Goal: Find specific fact: Find contact information

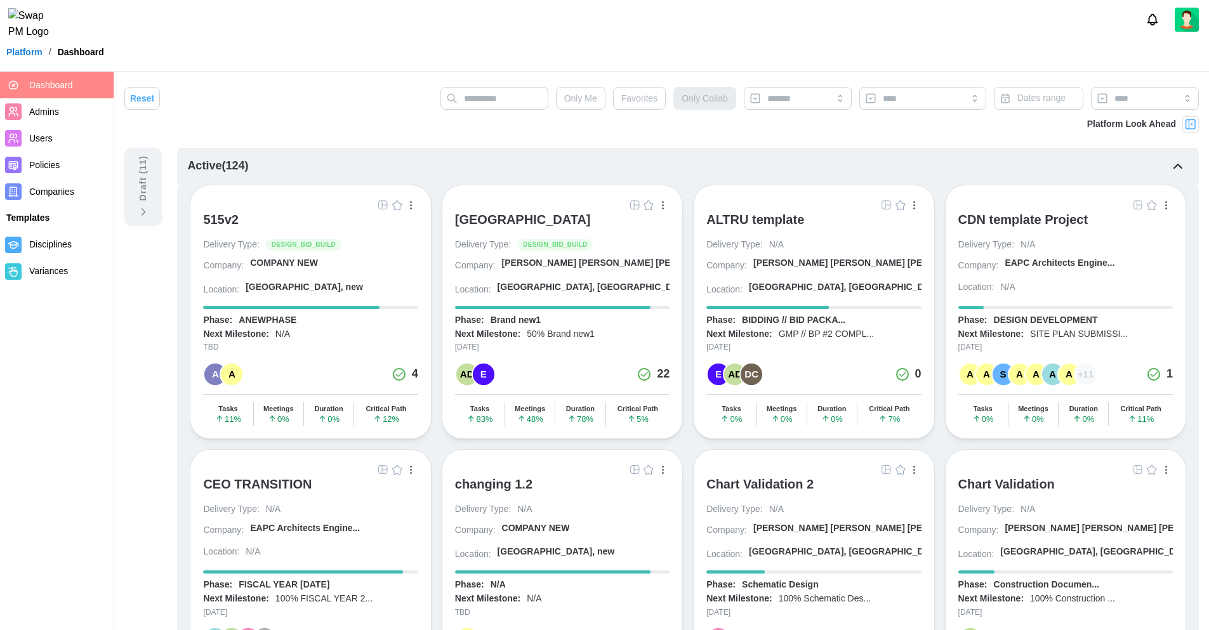
click at [416, 60] on div "Platform / Dashboard" at bounding box center [604, 52] width 1209 height 19
click at [267, 49] on header "Platform / Dashboard" at bounding box center [604, 36] width 1209 height 72
click at [267, 50] on header "Platform / Dashboard" at bounding box center [604, 36] width 1209 height 72
click at [272, 53] on div "Platform / Dashboard" at bounding box center [604, 52] width 1209 height 19
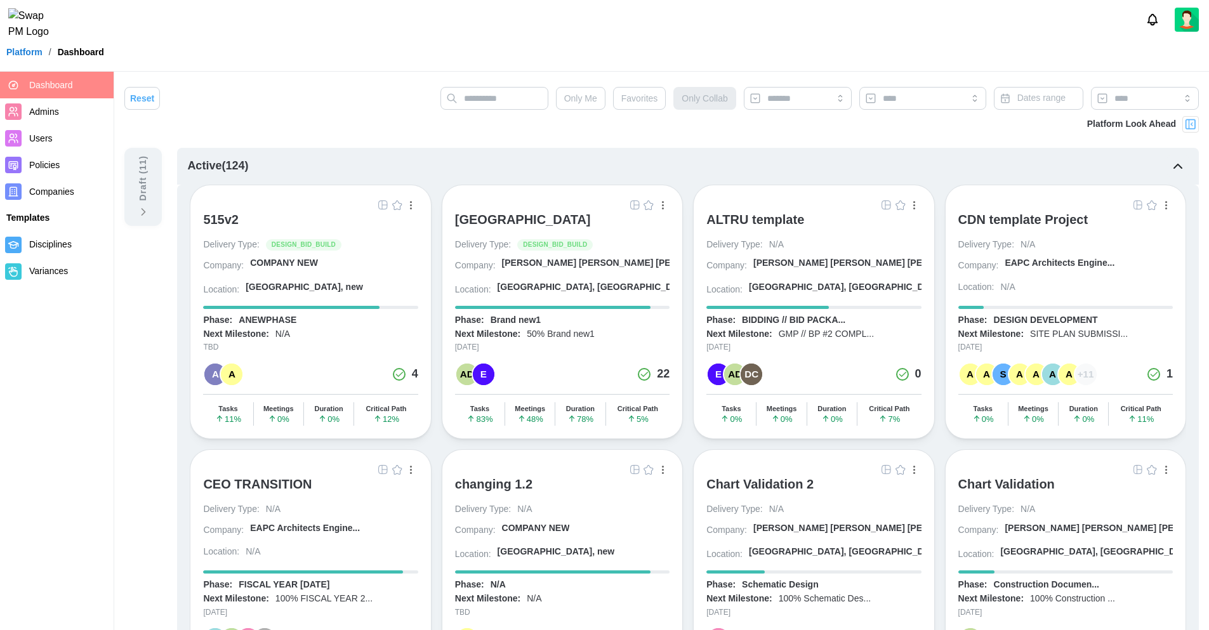
click at [241, 62] on div "Platform / Dashboard" at bounding box center [604, 52] width 1209 height 19
click at [273, 39] on div at bounding box center [604, 19] width 1209 height 39
click at [287, 54] on div "Platform / Dashboard" at bounding box center [604, 52] width 1209 height 19
click at [326, 39] on div at bounding box center [604, 19] width 1209 height 39
click at [319, 51] on div "Platform / Dashboard" at bounding box center [604, 52] width 1209 height 19
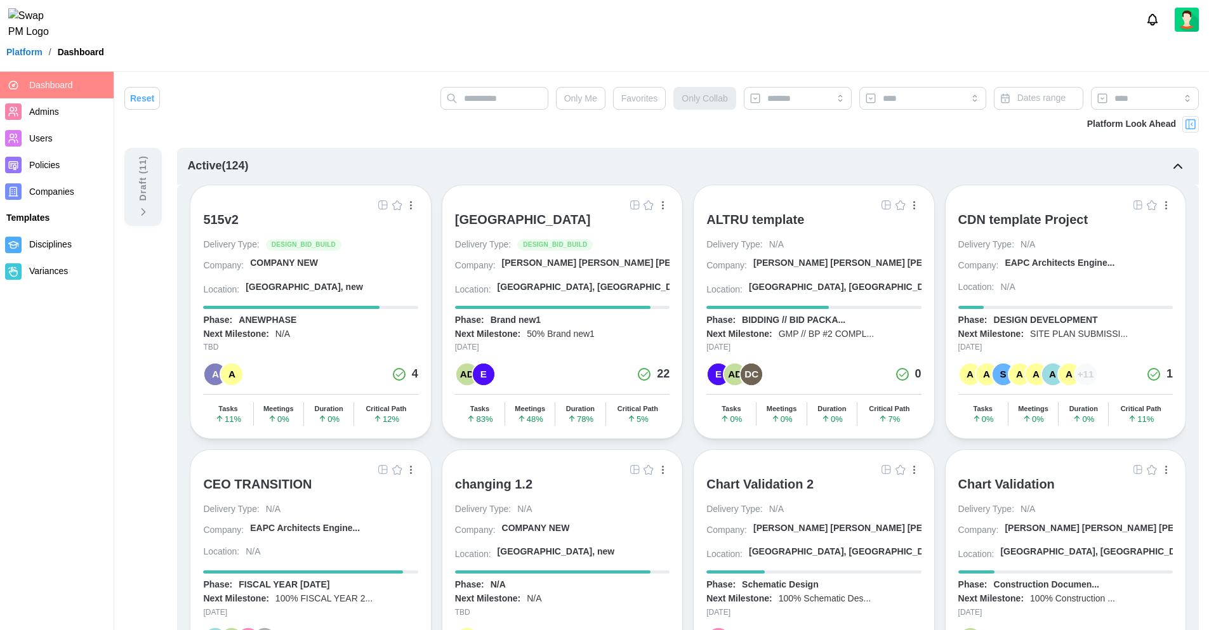
click at [41, 192] on span "Companies" at bounding box center [51, 192] width 45 height 10
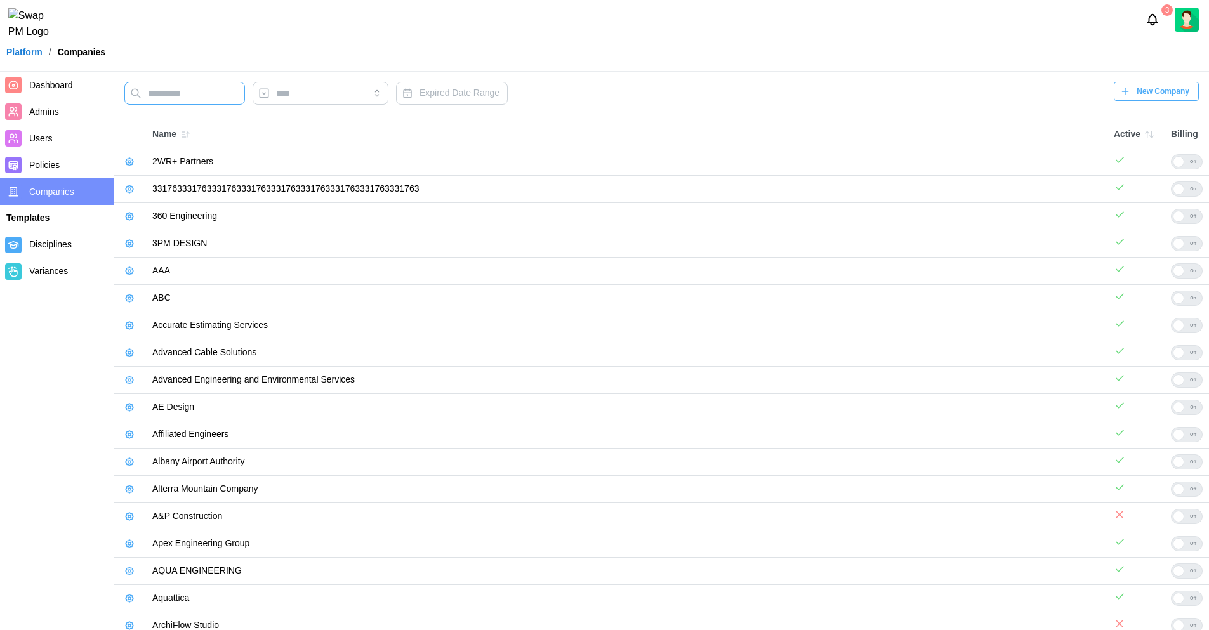
click at [164, 103] on input "text" at bounding box center [184, 93] width 121 height 23
type input "*******"
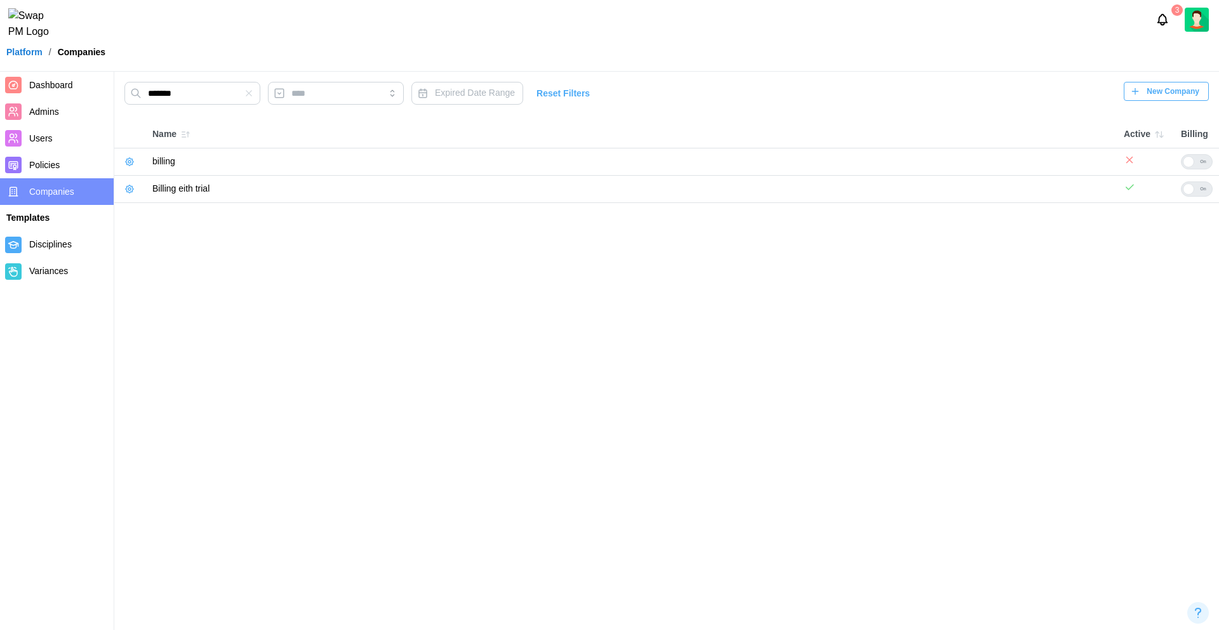
click at [133, 160] on icon "button" at bounding box center [129, 162] width 10 height 10
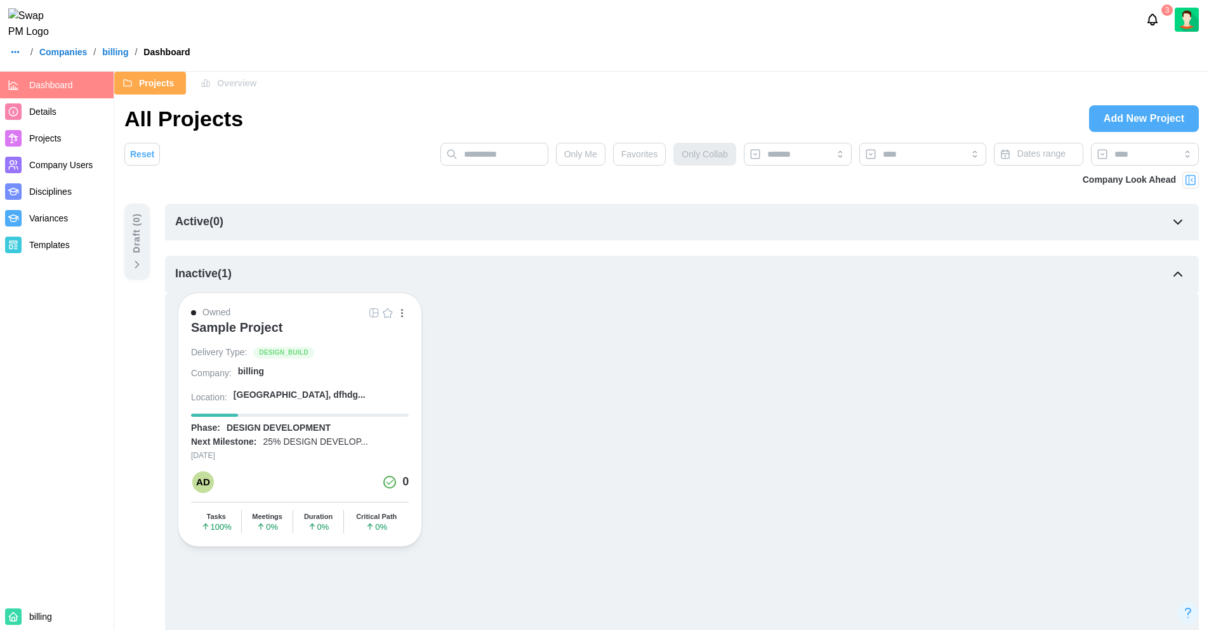
click at [237, 90] on span "Overview" at bounding box center [236, 83] width 39 height 22
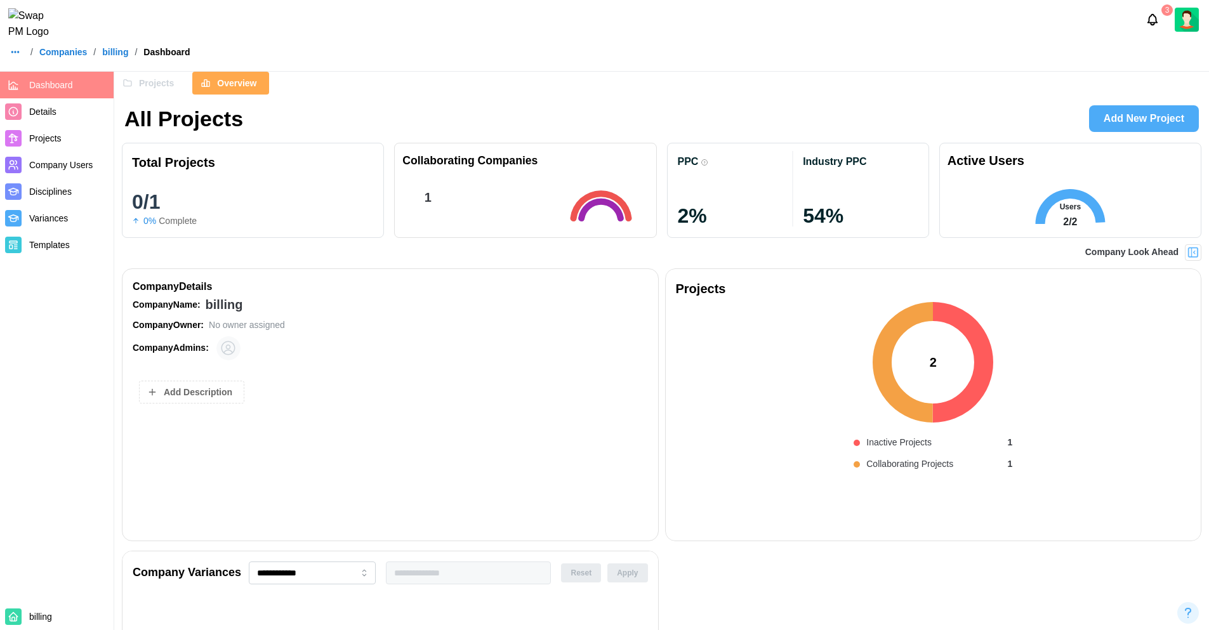
click at [470, 256] on div "Company Look Ahead" at bounding box center [662, 252] width 1080 height 17
click at [144, 87] on span "Projects" at bounding box center [156, 83] width 35 height 22
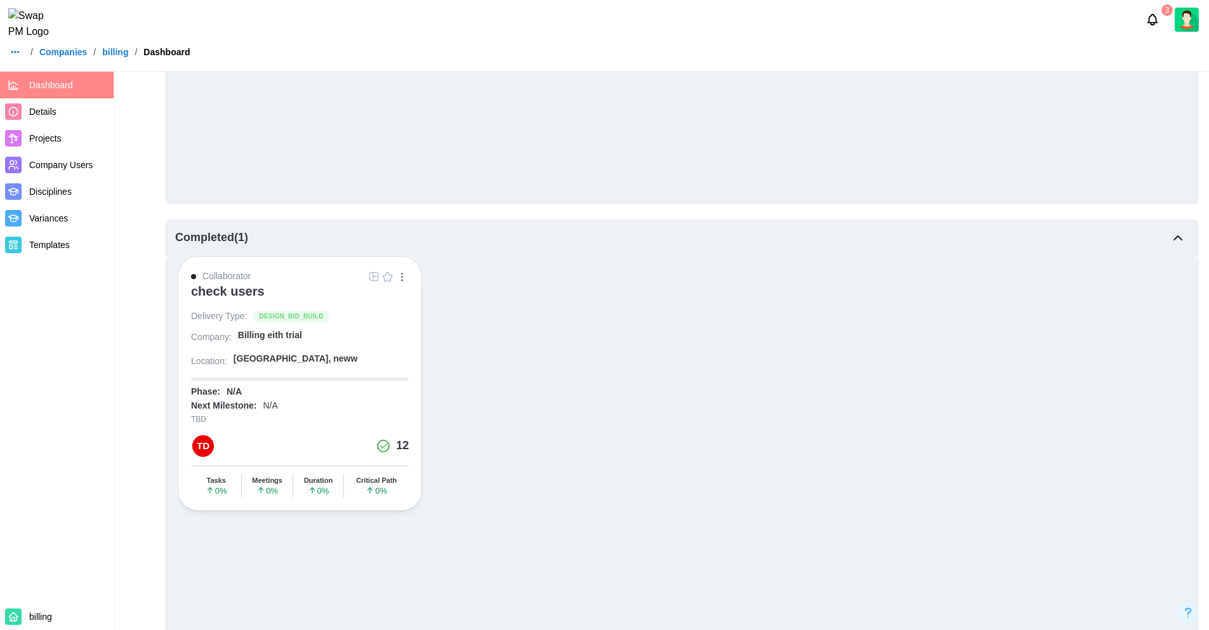
scroll to position [740, 0]
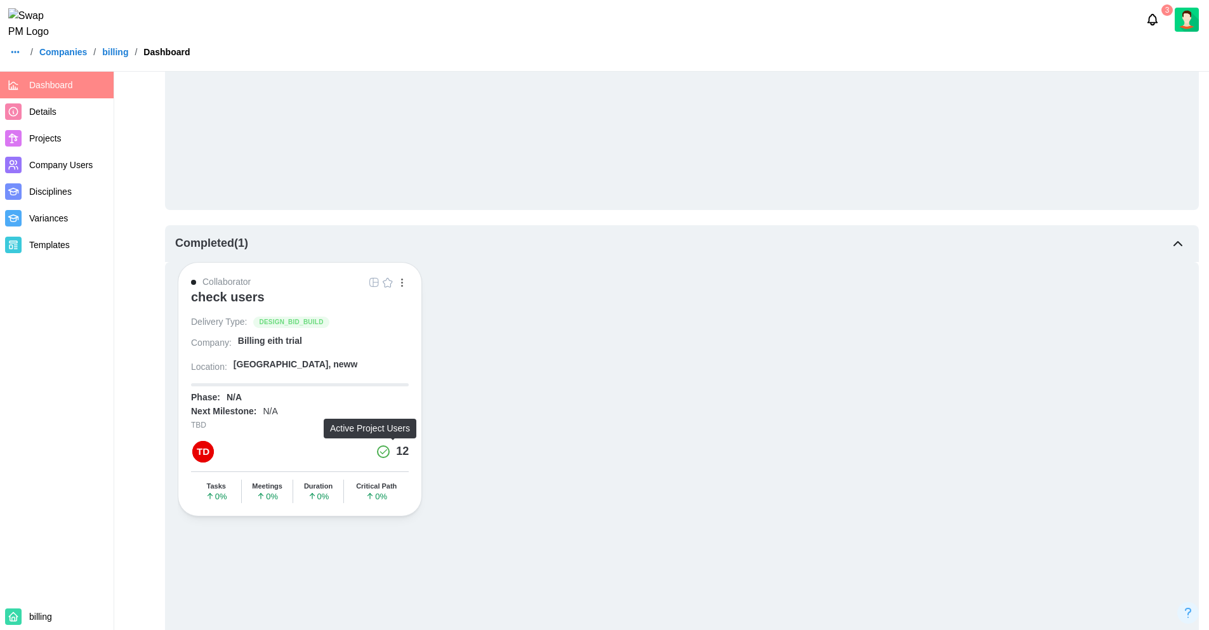
click at [396, 451] on div "12" at bounding box center [402, 452] width 13 height 18
click at [243, 295] on div "check users" at bounding box center [228, 297] width 74 height 15
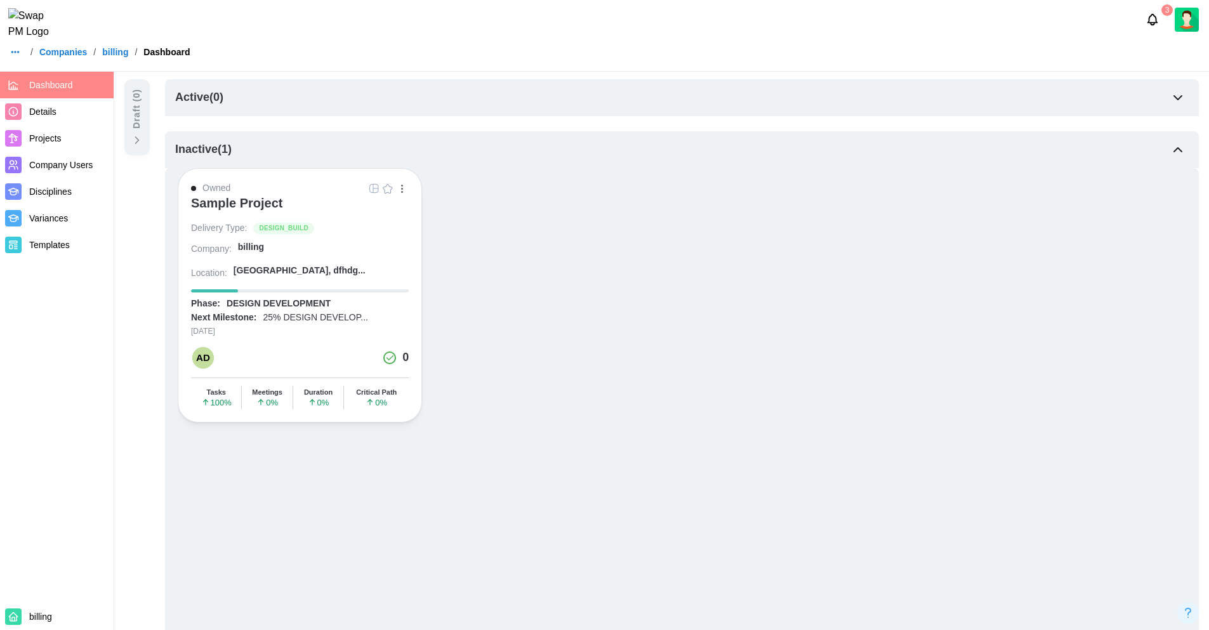
scroll to position [0, 0]
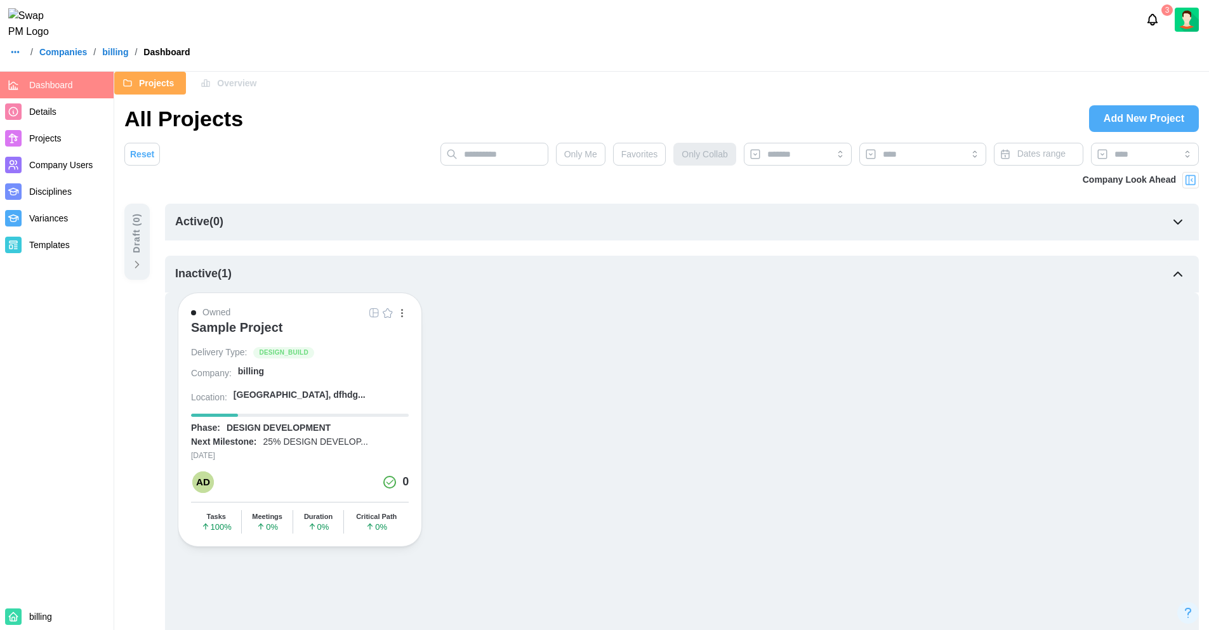
click at [261, 84] on button "Overview" at bounding box center [230, 83] width 76 height 23
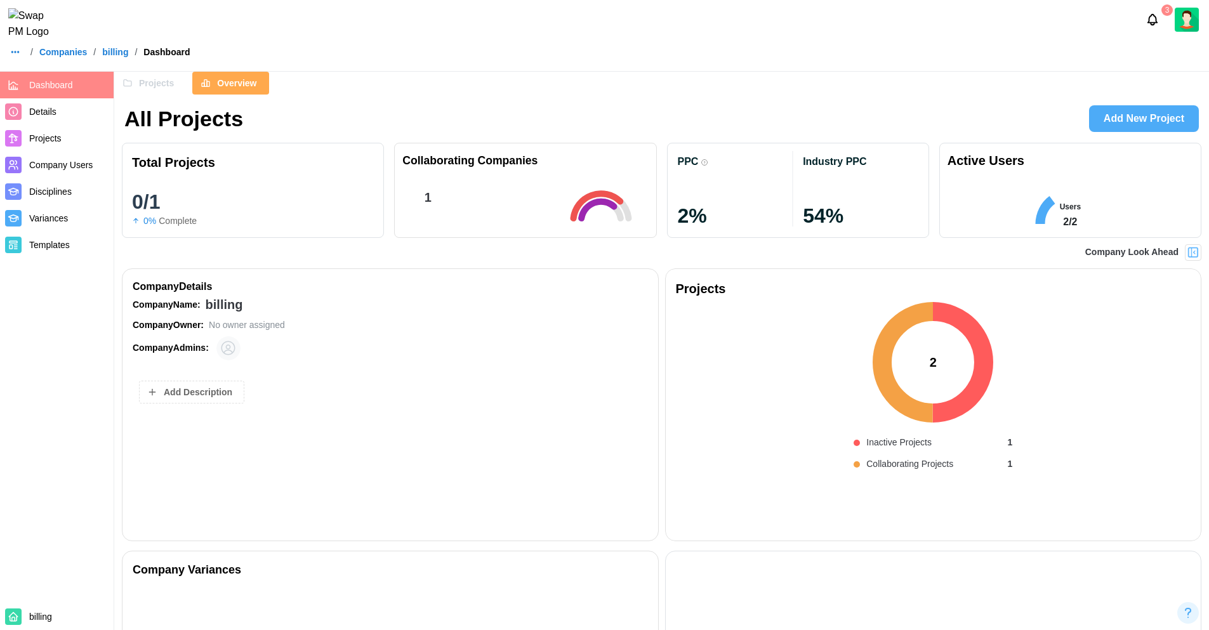
scroll to position [0, 3812]
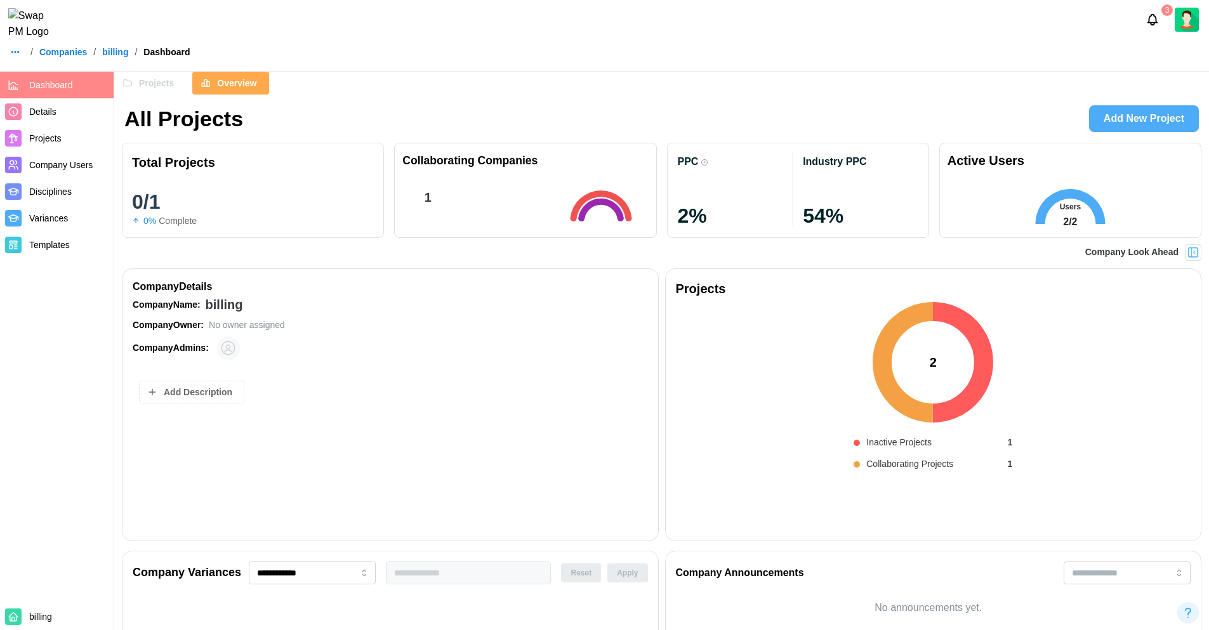
drag, startPoint x: 820, startPoint y: 372, endPoint x: 809, endPoint y: 370, distance: 10.3
click at [818, 373] on div "2 Inactive Projects 1 Collaborating Projects 1" at bounding box center [934, 415] width 516 height 232
click at [779, 493] on div "2 Inactive Projects 1 Collaborating Projects 1" at bounding box center [934, 415] width 516 height 232
click at [64, 168] on span "Company Users" at bounding box center [60, 165] width 63 height 10
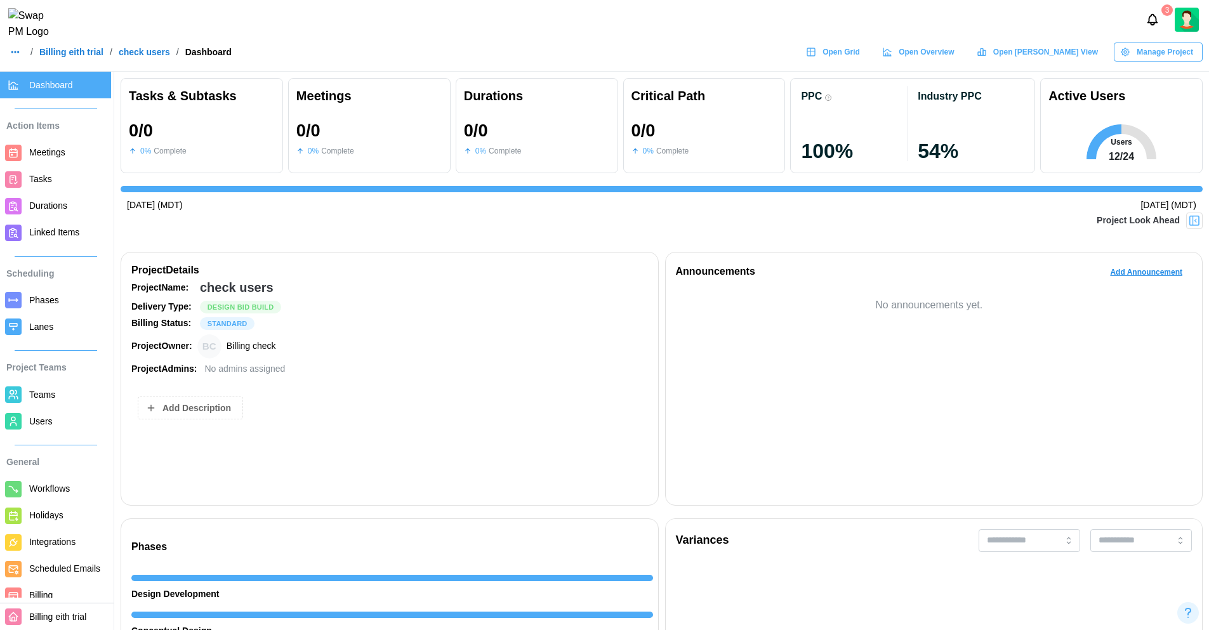
click at [57, 423] on span "Users" at bounding box center [67, 422] width 77 height 16
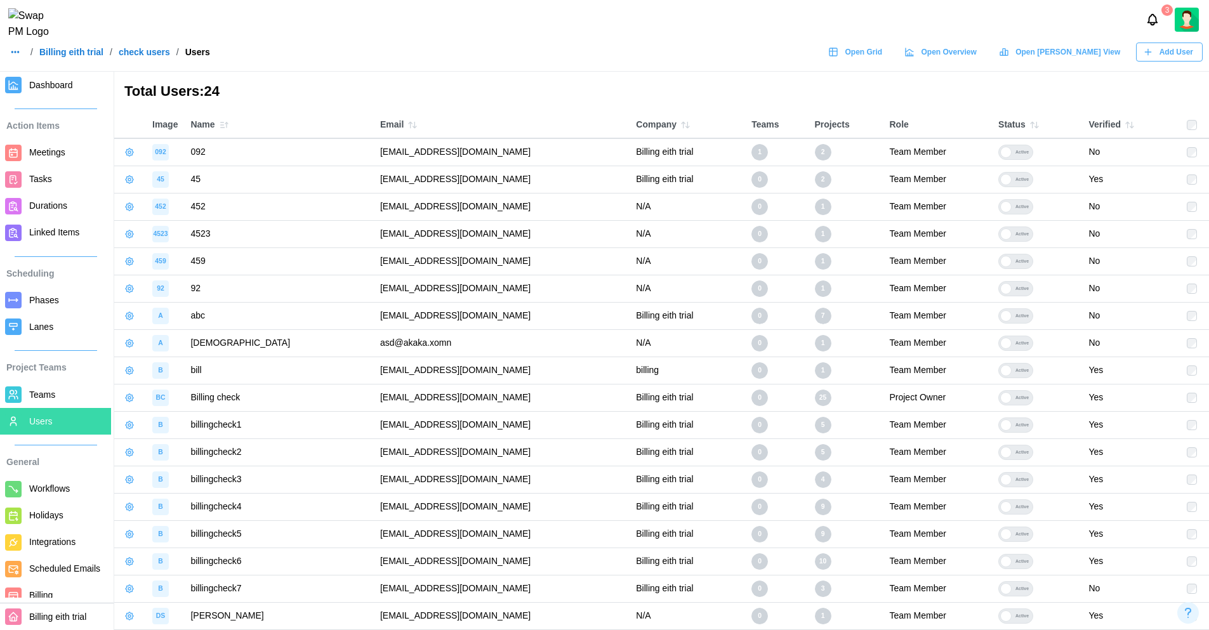
click at [687, 370] on td "billing" at bounding box center [688, 370] width 116 height 27
drag, startPoint x: 687, startPoint y: 370, endPoint x: 655, endPoint y: 376, distance: 33.1
click at [655, 376] on tr "B bill qatestercodingcops+bill@gmail.com billing 0 1 Team Member Active Yes" at bounding box center [661, 370] width 1095 height 27
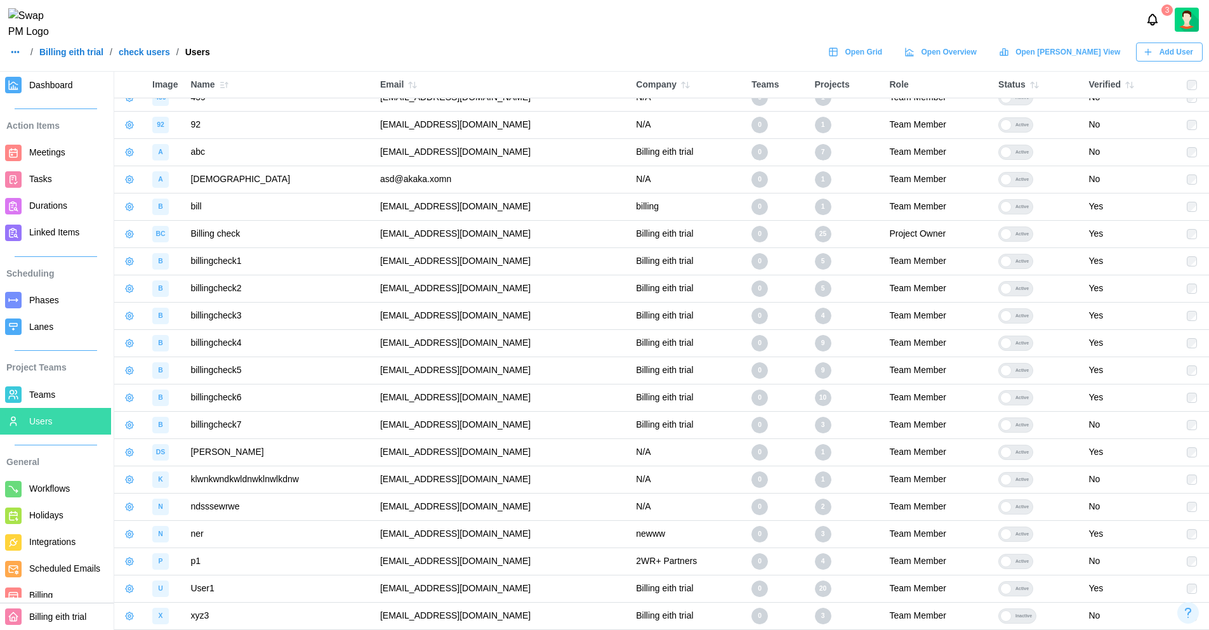
click at [377, 208] on td "qatestercodingcops+bill@gmail.com" at bounding box center [502, 206] width 256 height 27
click at [392, 207] on td "qatestercodingcops+bill@gmail.com" at bounding box center [502, 206] width 256 height 27
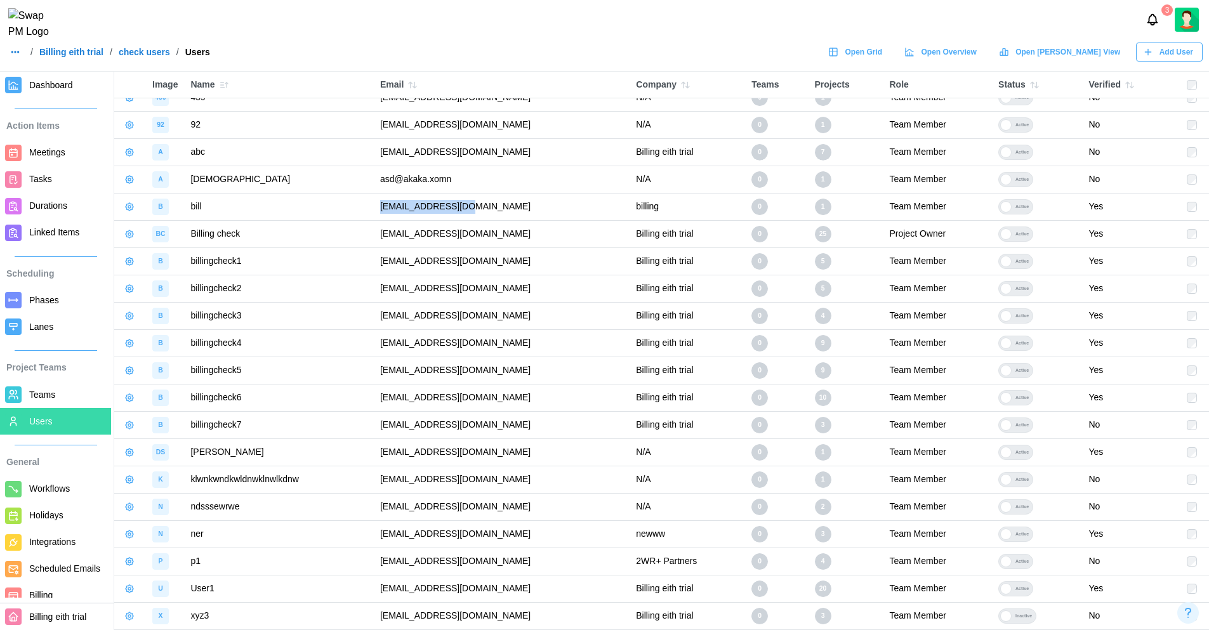
click at [392, 207] on td "qatestercodingcops+bill@gmail.com" at bounding box center [502, 206] width 256 height 27
click at [392, 207] on td "[EMAIL_ADDRESS][DOMAIN_NAME]" at bounding box center [502, 206] width 256 height 27
copy td "[EMAIL_ADDRESS][DOMAIN_NAME]"
click at [486, 228] on td "qatestercodingcops+billingcheck@gmail.com" at bounding box center [502, 233] width 256 height 27
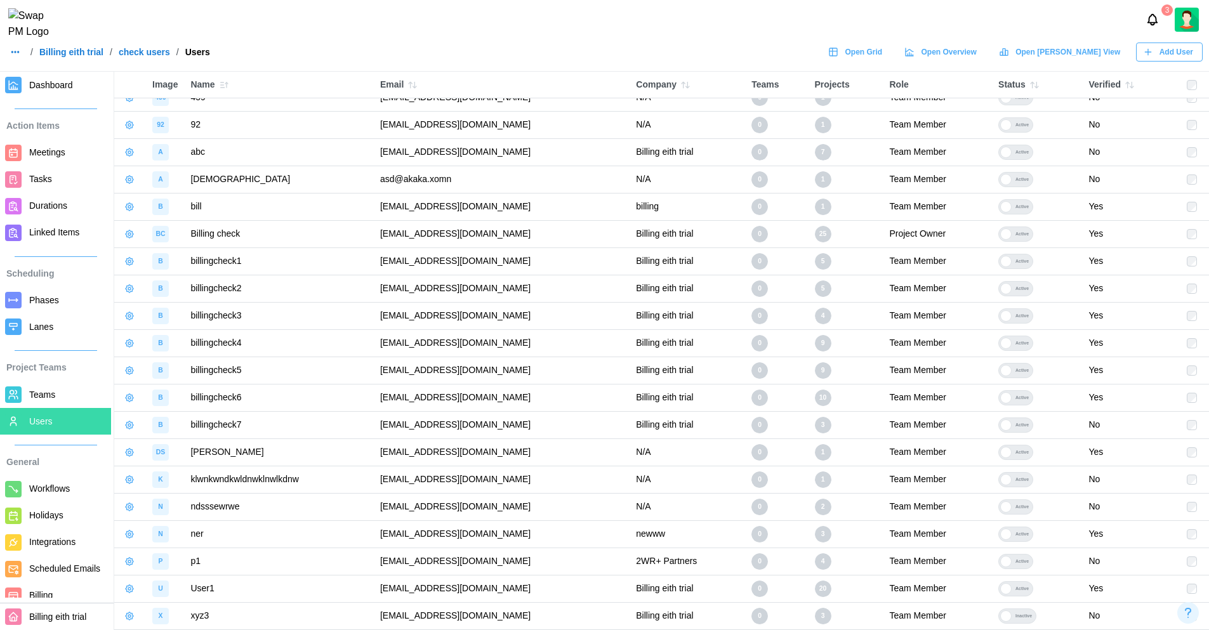
drag, startPoint x: 476, startPoint y: 216, endPoint x: 478, endPoint y: 202, distance: 14.1
click at [478, 202] on td "qatestercodingcops+bill@gmail.com" at bounding box center [502, 206] width 256 height 27
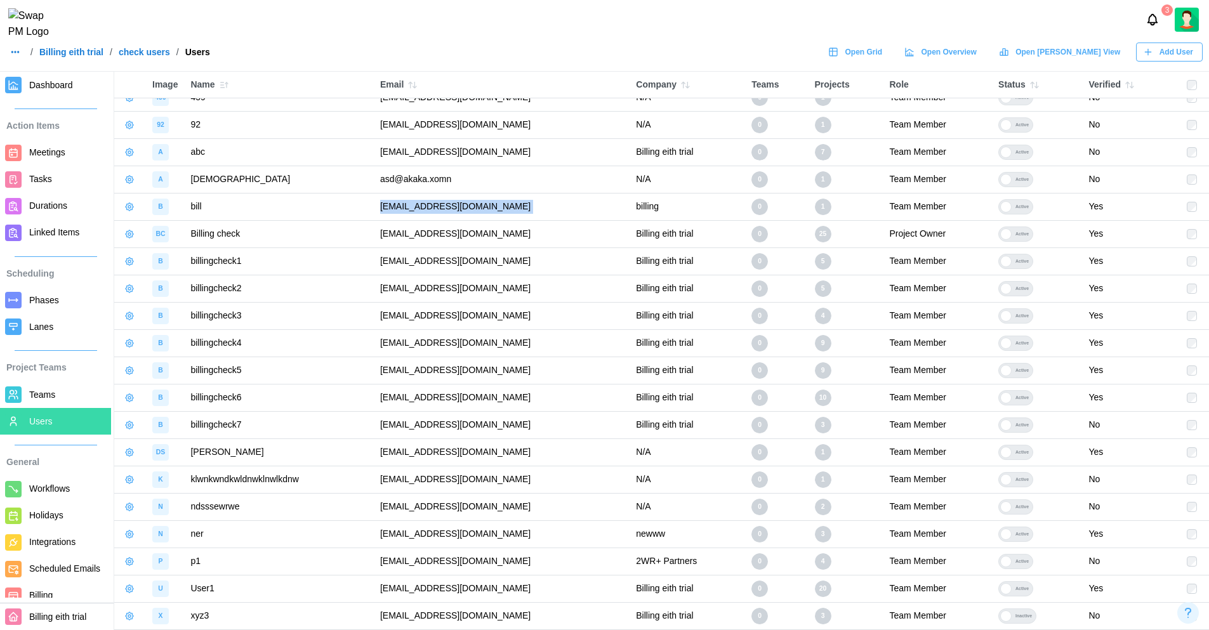
copy td "qatestercodingcops+bill@gmail.com"
click at [76, 57] on link "Billing eith trial" at bounding box center [71, 52] width 64 height 9
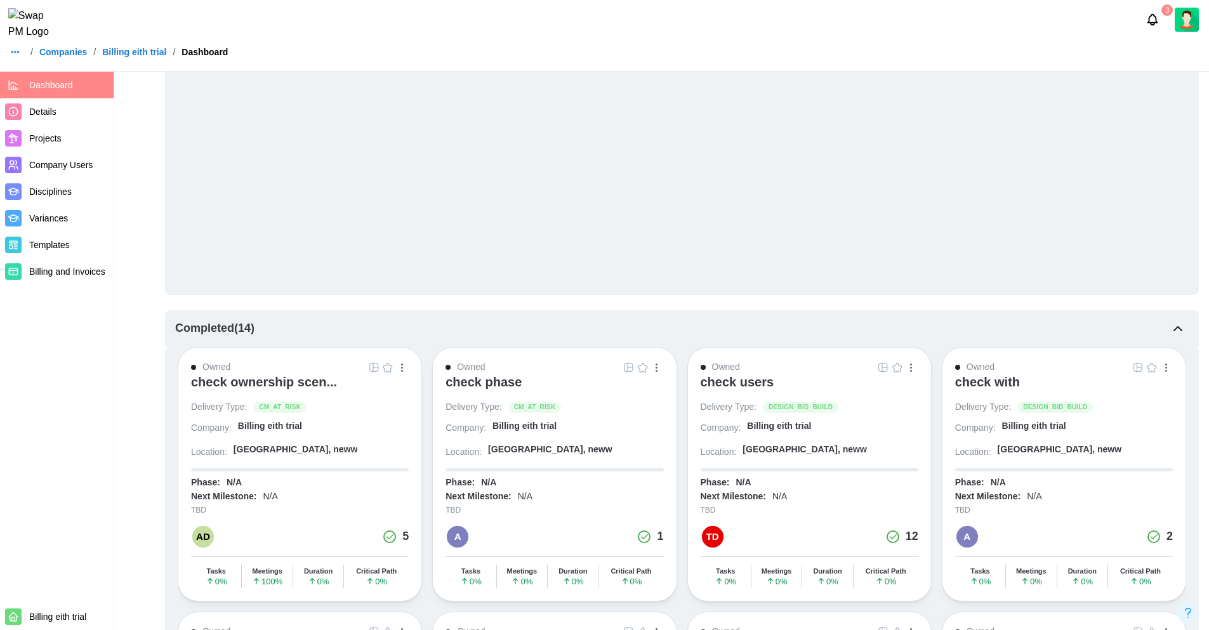
click at [733, 380] on div "check users" at bounding box center [738, 382] width 74 height 15
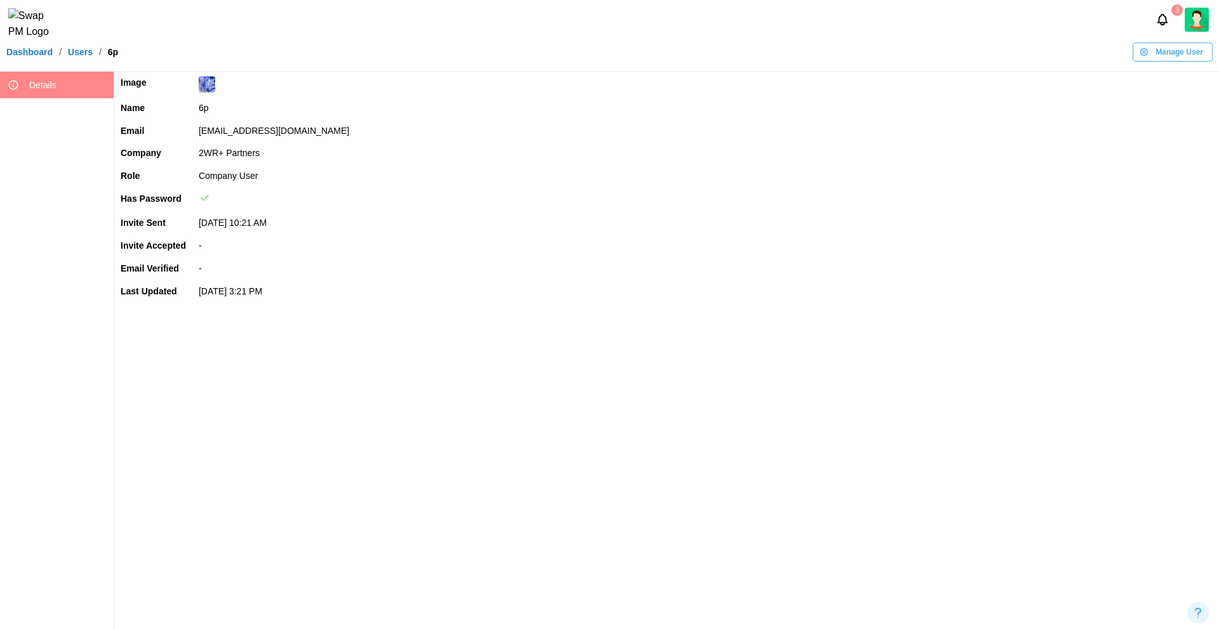
click at [263, 126] on td "[EMAIL_ADDRESS][DOMAIN_NAME]" at bounding box center [705, 131] width 1027 height 23
click at [263, 126] on td "qatestercodingcops+6p@gmail.com" at bounding box center [705, 131] width 1027 height 23
copy td "qatestercodingcops+6p@gmail.com"
click at [695, 145] on td "2WR+ Partners" at bounding box center [705, 153] width 1027 height 23
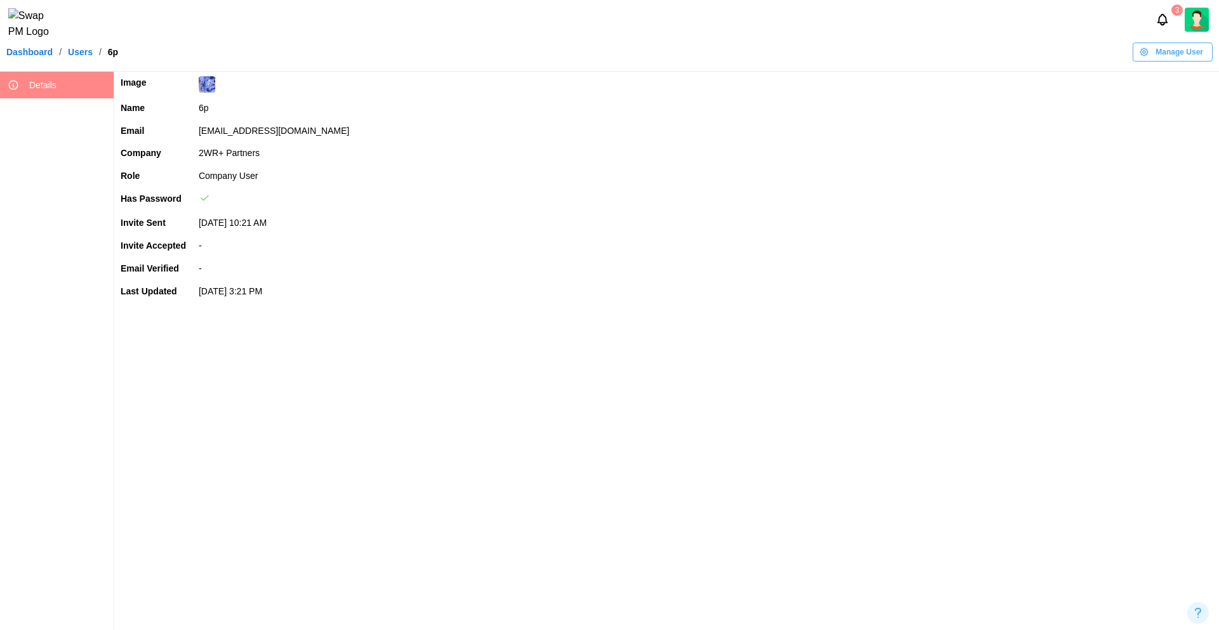
click at [530, 342] on main "Image Name 6p Email qatestercodingcops+6p@gmail.com Company 2WR+ Partners Role …" at bounding box center [609, 315] width 1219 height 630
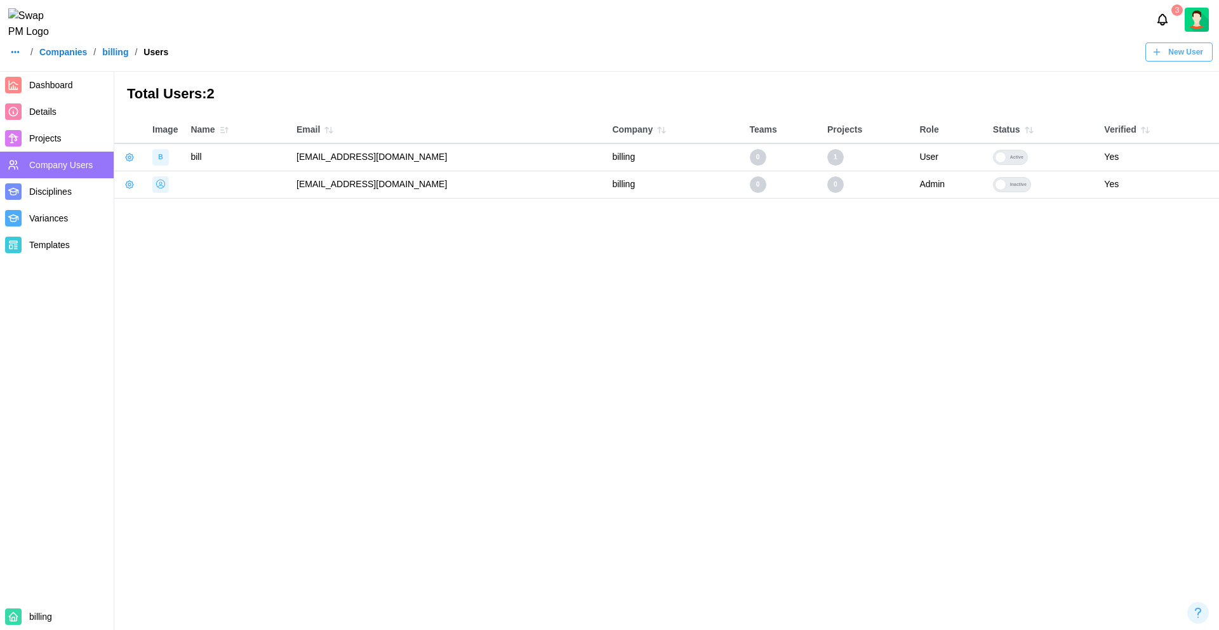
click at [368, 152] on td "qatestercodingcops+bill@gmail.com" at bounding box center [448, 156] width 316 height 27
copy td "qatestercodingcops+bill@gmail.com"
